Goal: Task Accomplishment & Management: Use online tool/utility

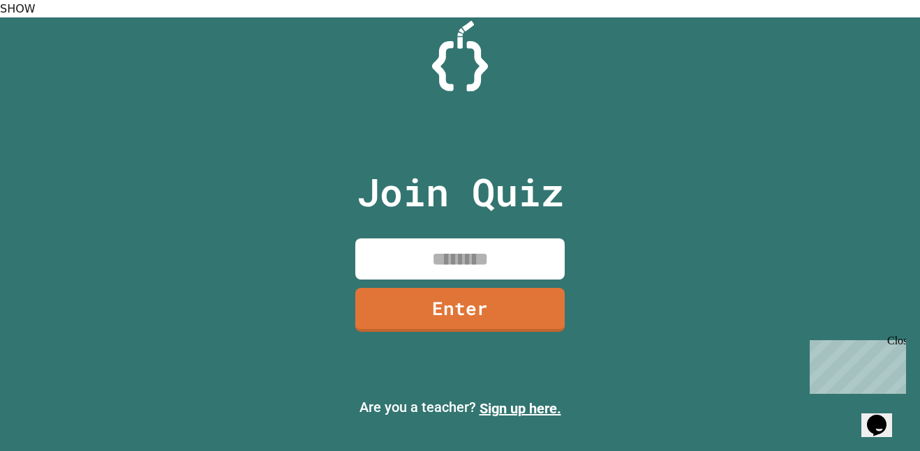
click at [895, 342] on div "Close" at bounding box center [895, 343] width 17 height 17
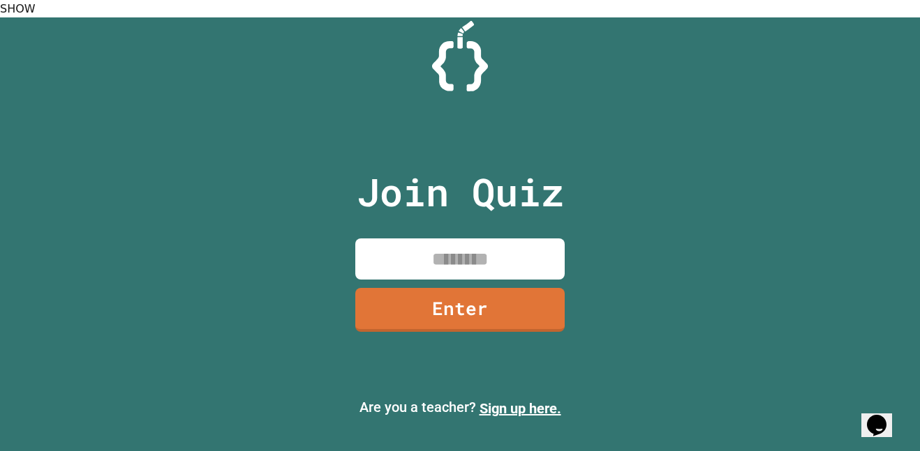
click at [514, 240] on input at bounding box center [459, 259] width 209 height 41
type input "********"
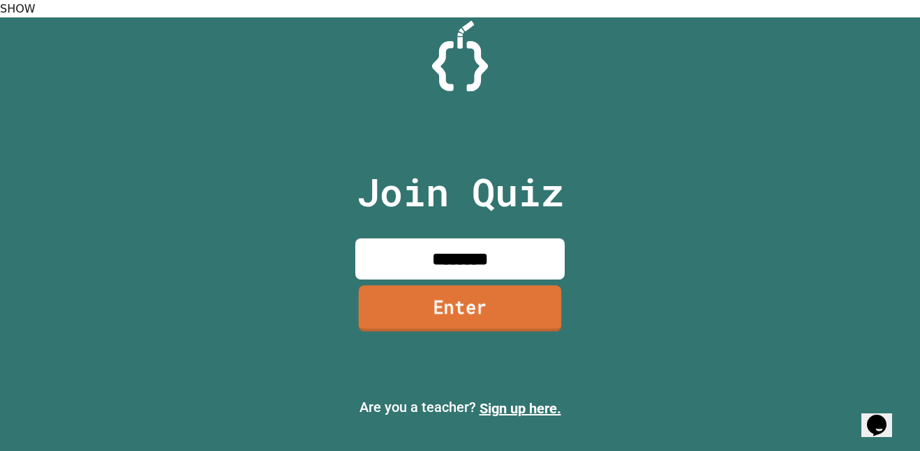
click at [498, 292] on link "Enter" at bounding box center [460, 309] width 203 height 46
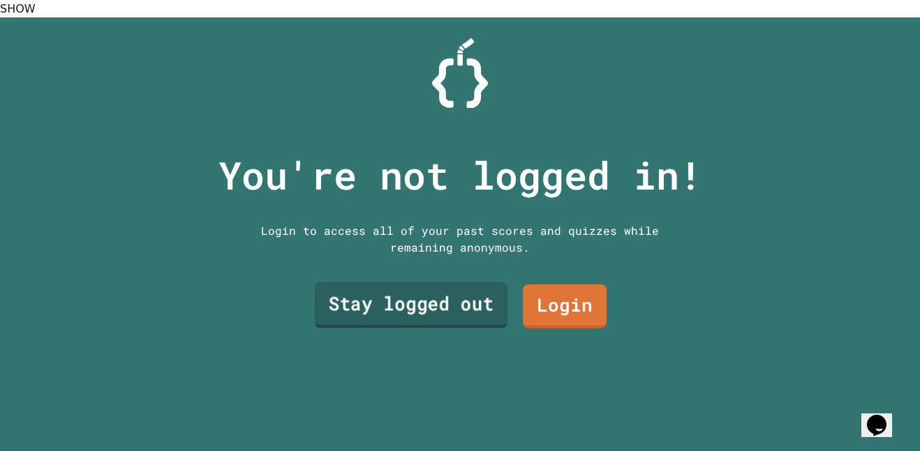
click at [456, 297] on link "Stay logged out" at bounding box center [411, 305] width 193 height 46
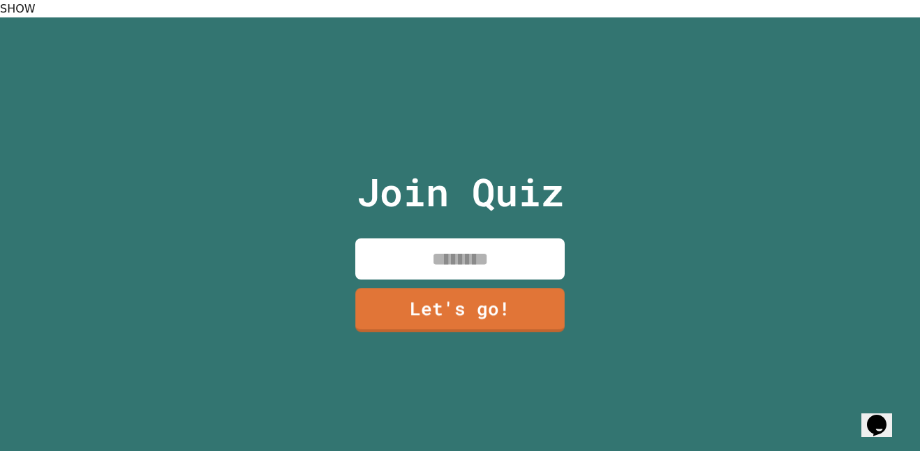
click at [431, 239] on input at bounding box center [459, 259] width 209 height 41
type input "******"
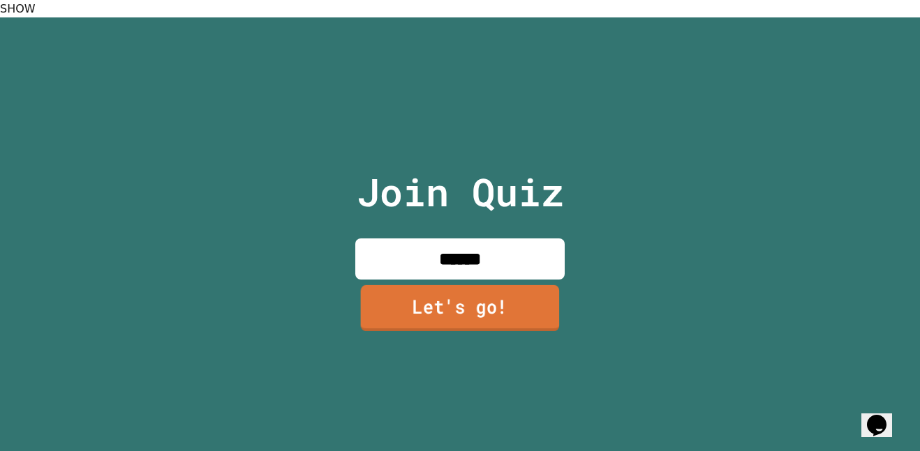
click at [459, 285] on link "Let's go!" at bounding box center [460, 308] width 199 height 46
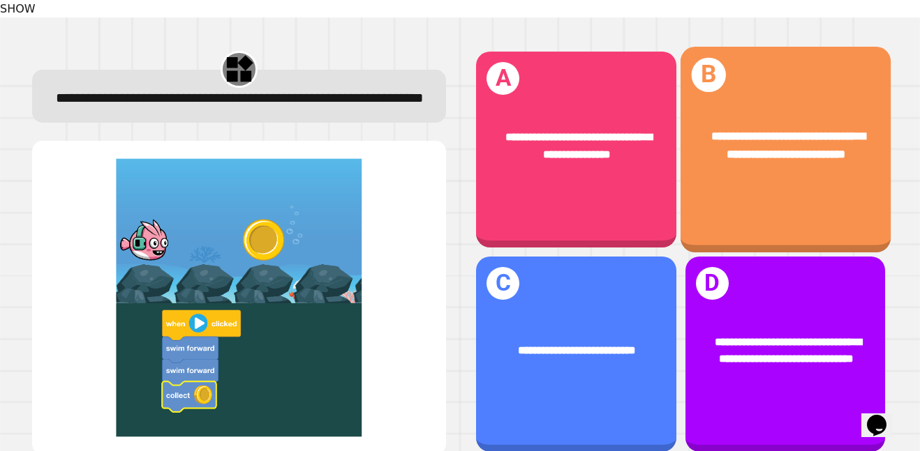
click at [772, 185] on div "**********" at bounding box center [785, 150] width 210 height 206
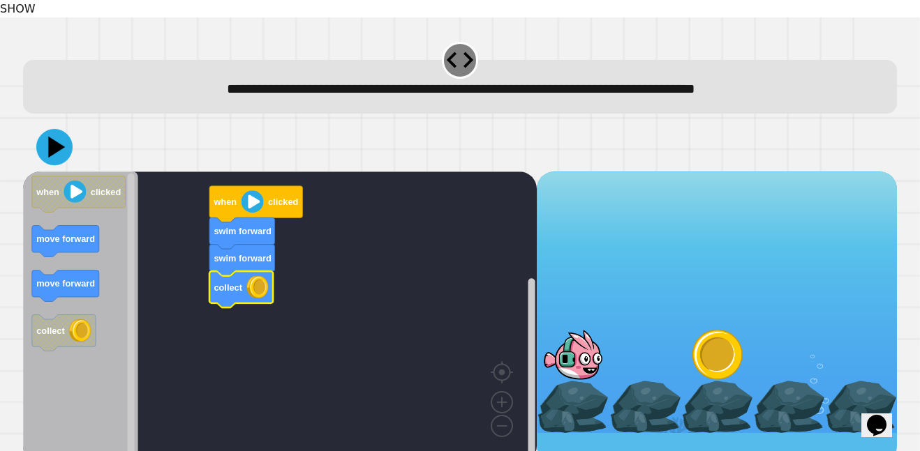
click at [60, 137] on icon at bounding box center [56, 147] width 17 height 21
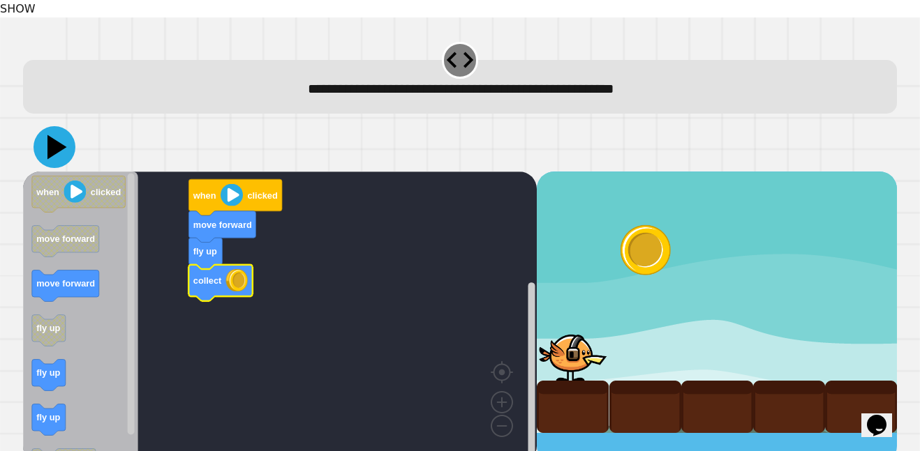
click at [68, 139] on icon at bounding box center [54, 147] width 42 height 42
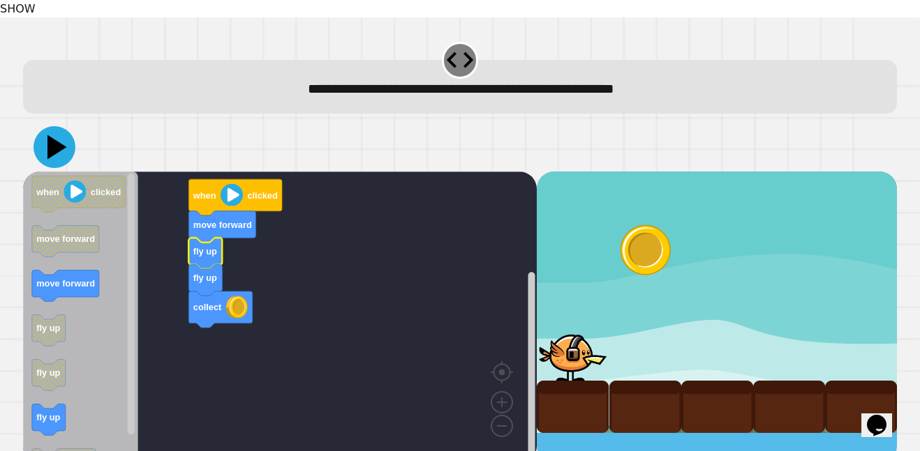
click at [43, 126] on icon at bounding box center [54, 147] width 42 height 42
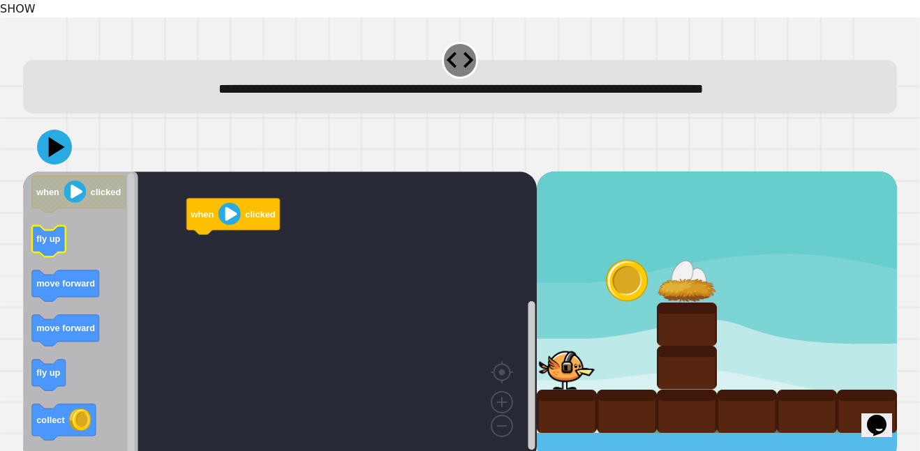
click at [51, 234] on text "fly up" at bounding box center [48, 239] width 24 height 10
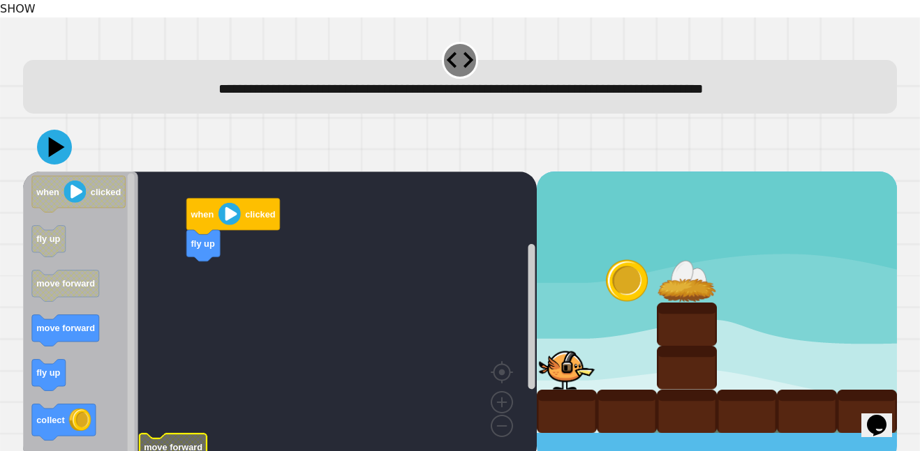
click at [16, 337] on div "**********" at bounding box center [460, 242] width 920 height 451
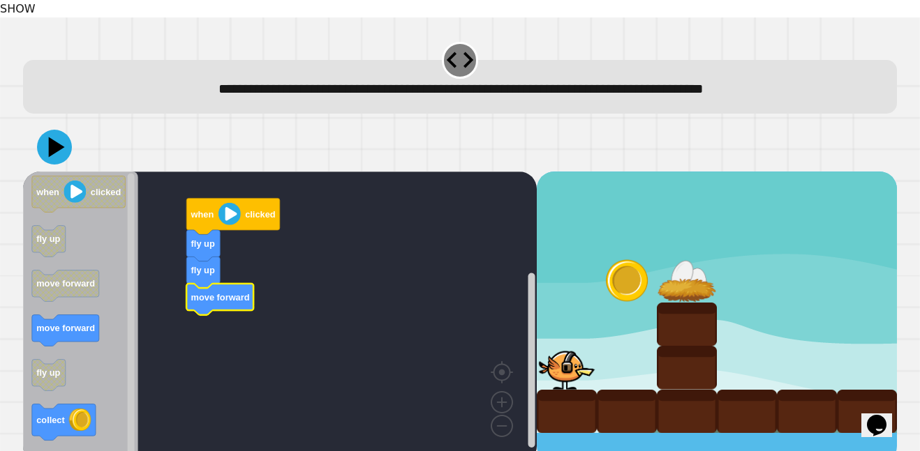
click at [103, 307] on icon "Blockly Workspace" at bounding box center [80, 317] width 115 height 290
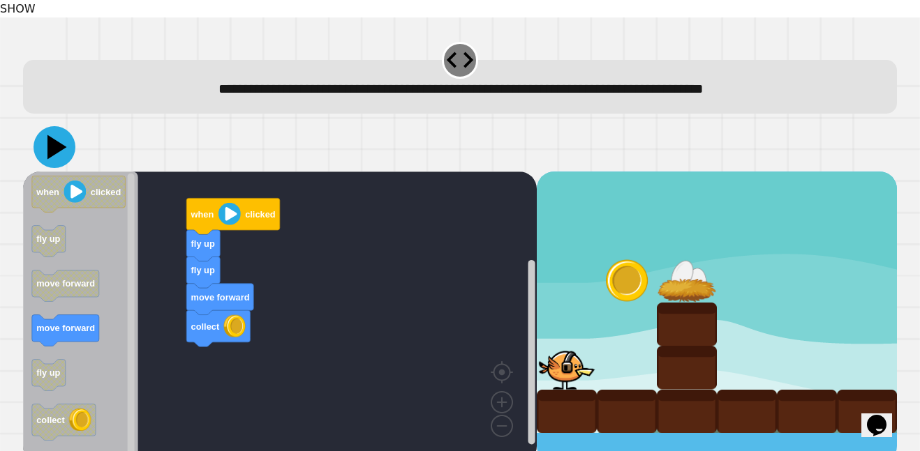
click at [59, 126] on icon at bounding box center [54, 147] width 42 height 42
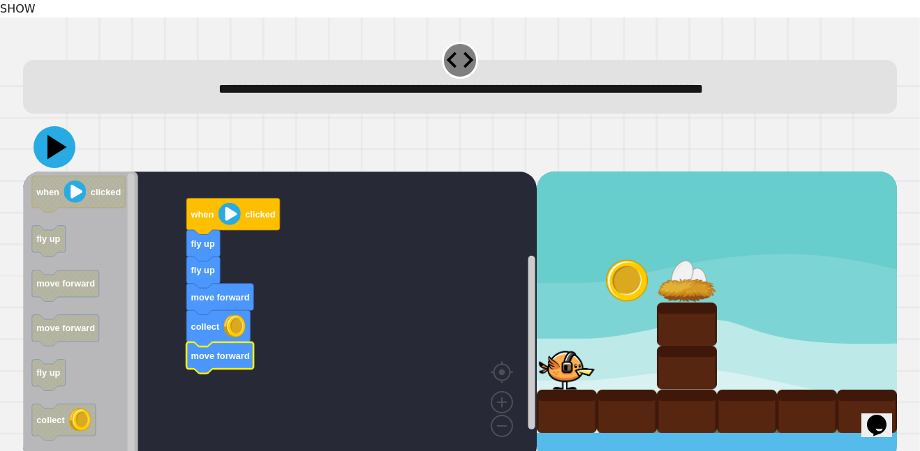
click at [52, 135] on icon at bounding box center [57, 147] width 20 height 24
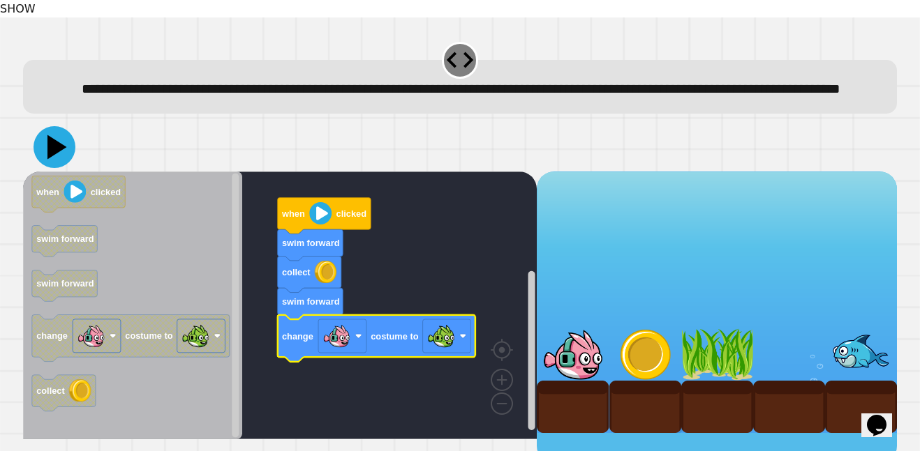
click at [56, 147] on icon at bounding box center [54, 147] width 42 height 42
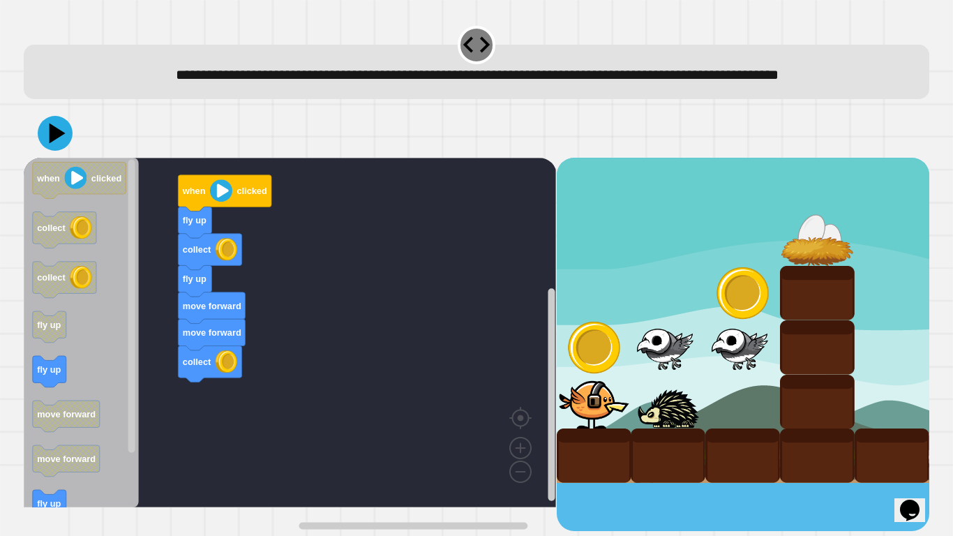
click at [192, 423] on div "when clicked fly up collect fly up move forward move forward collect when click…" at bounding box center [290, 344] width 532 height 373
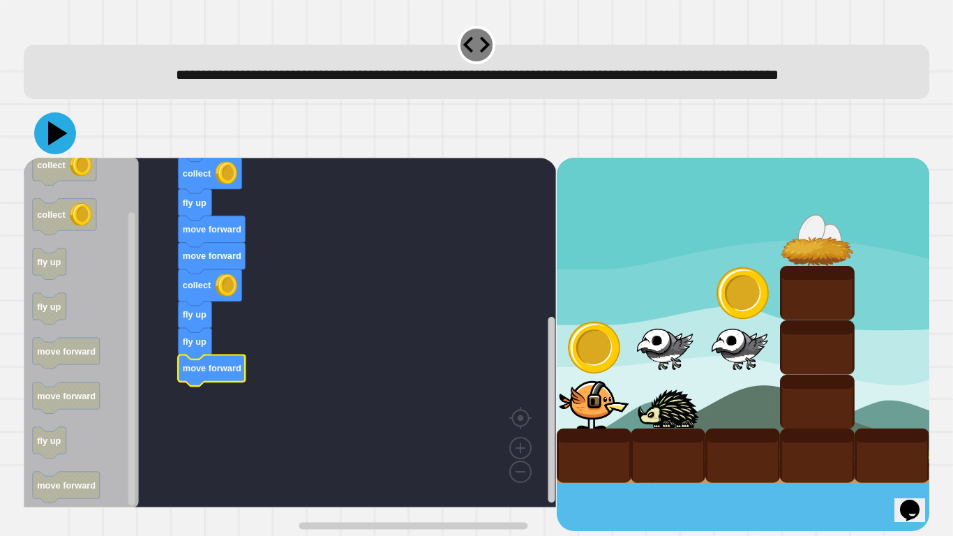
click at [57, 154] on icon at bounding box center [55, 133] width 42 height 42
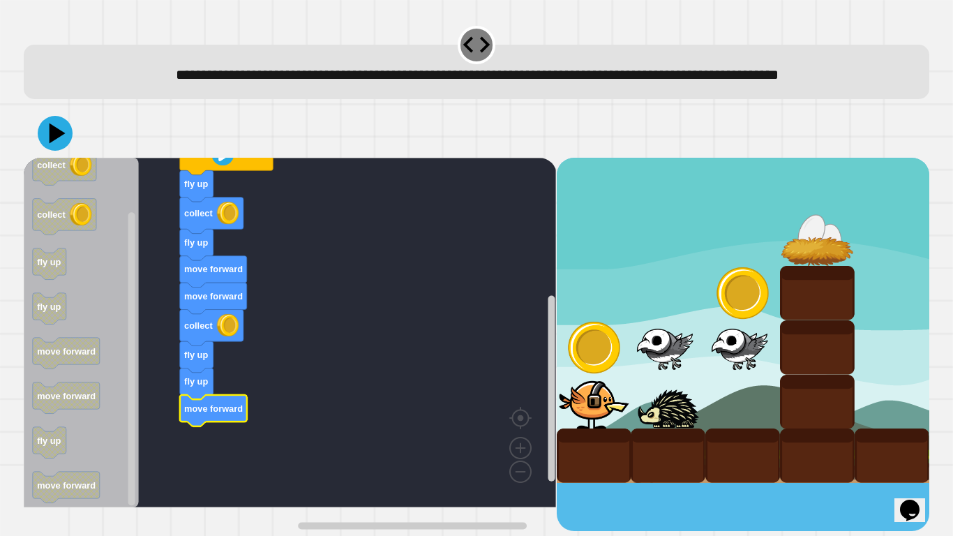
click at [179, 399] on rect "Blockly Workspace" at bounding box center [290, 333] width 532 height 350
click at [56, 151] on icon at bounding box center [56, 134] width 36 height 36
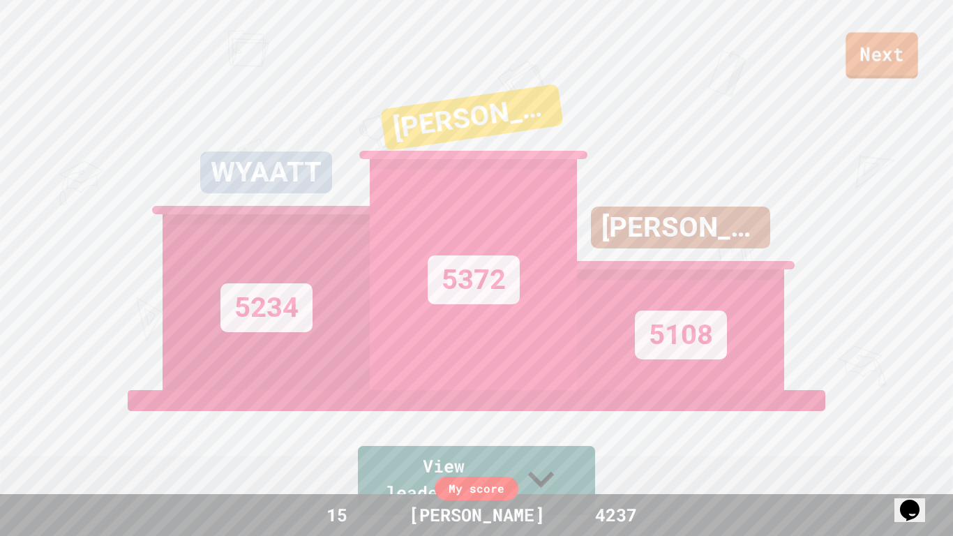
click at [858, 73] on link "Next" at bounding box center [882, 55] width 73 height 46
